Goal: Task Accomplishment & Management: Manage account settings

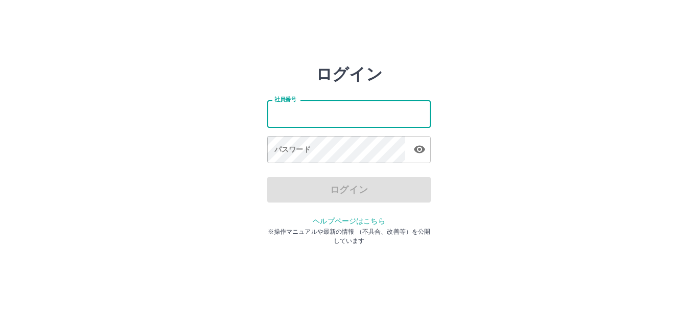
click at [293, 119] on input "社員番号" at bounding box center [349, 113] width 164 height 27
type input "*******"
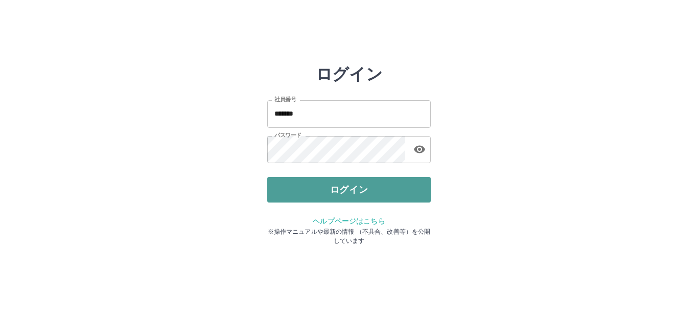
click at [308, 177] on button "ログイン" at bounding box center [349, 190] width 164 height 26
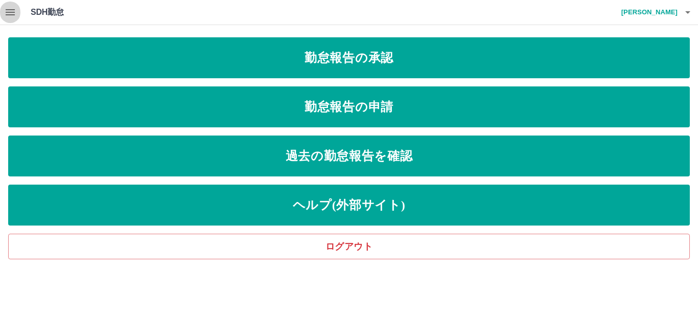
click at [12, 11] on icon "button" at bounding box center [10, 12] width 12 height 12
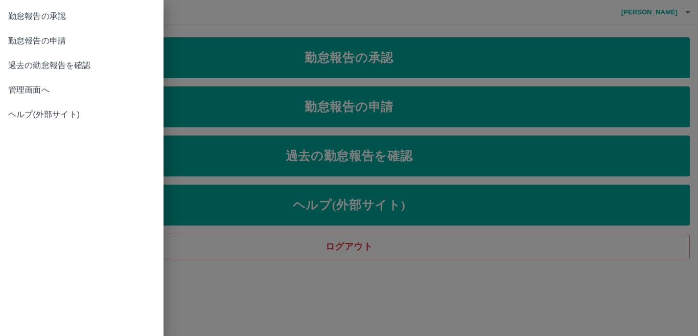
click at [65, 91] on span "管理画面へ" at bounding box center [81, 90] width 147 height 12
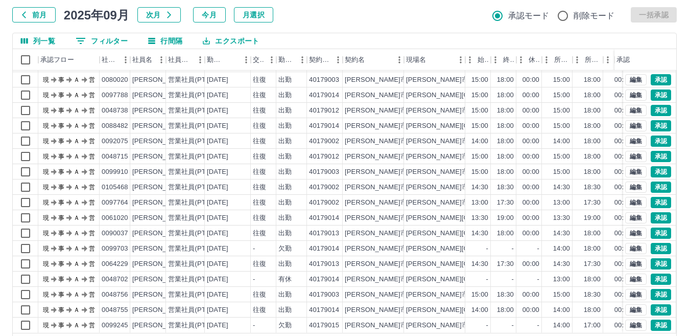
scroll to position [96, 0]
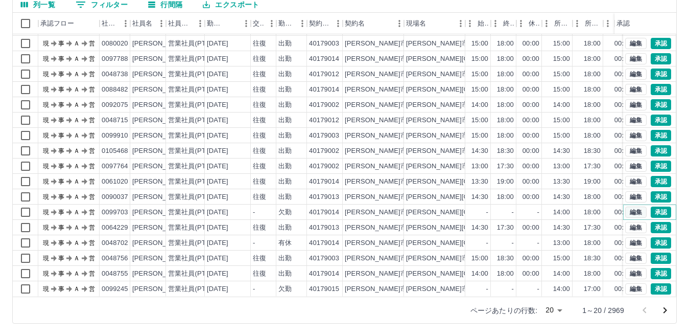
click at [627, 206] on button "編集" at bounding box center [636, 211] width 21 height 11
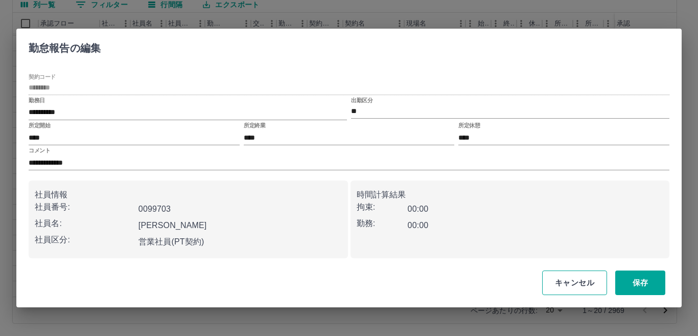
click at [573, 277] on button "キャンセル" at bounding box center [574, 282] width 65 height 25
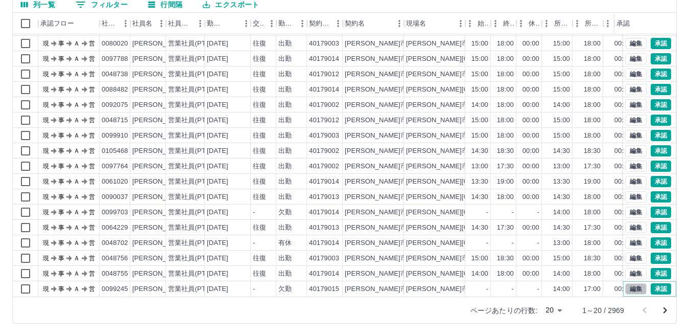
click at [627, 283] on button "編集" at bounding box center [636, 288] width 21 height 11
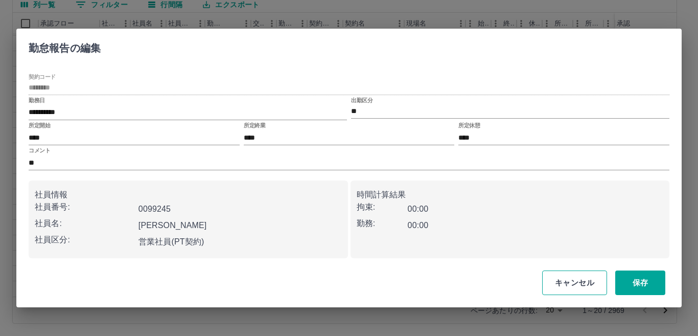
click at [573, 283] on button "キャンセル" at bounding box center [574, 282] width 65 height 25
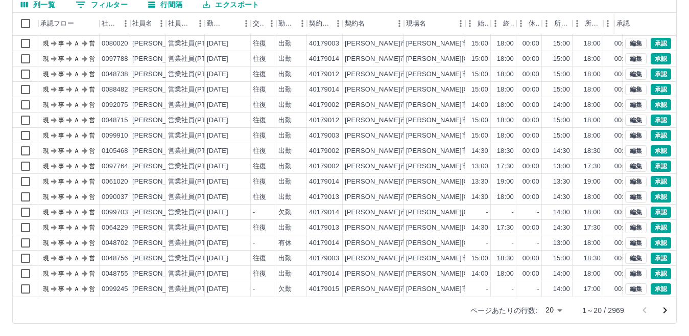
click at [663, 311] on icon "次のページへ" at bounding box center [665, 310] width 12 height 12
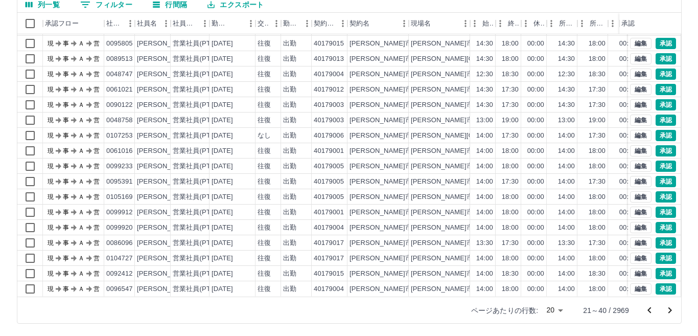
scroll to position [0, 0]
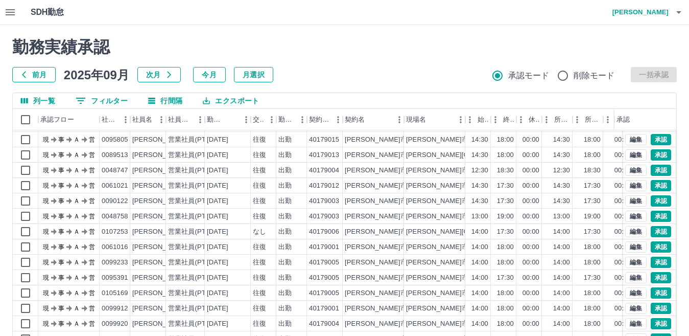
click at [682, 11] on icon "button" at bounding box center [679, 12] width 5 height 3
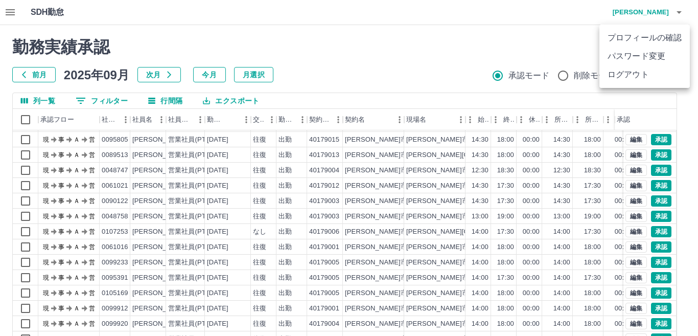
click at [655, 69] on li "ログアウト" at bounding box center [644, 74] width 90 height 18
